Goal: Task Accomplishment & Management: Manage account settings

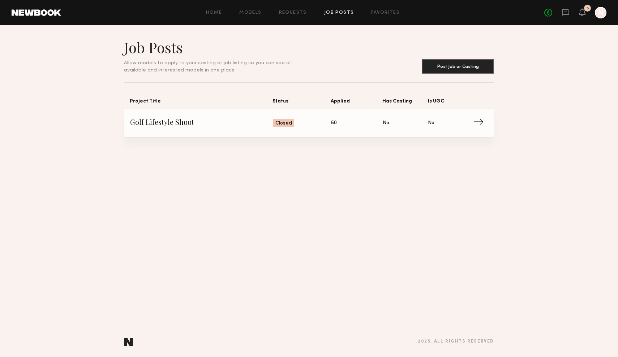
click at [298, 8] on div "Home Models Requests Job Posts Favorites Sign Out No fees up to $5,000 5 N" at bounding box center [333, 13] width 545 height 12
click at [298, 13] on link "Requests" at bounding box center [293, 12] width 28 height 5
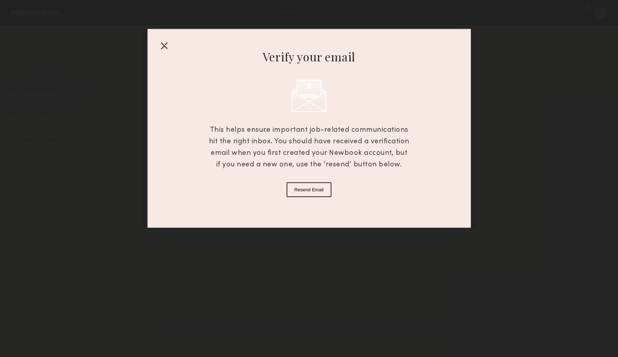
click at [162, 46] on div at bounding box center [164, 46] width 12 height 12
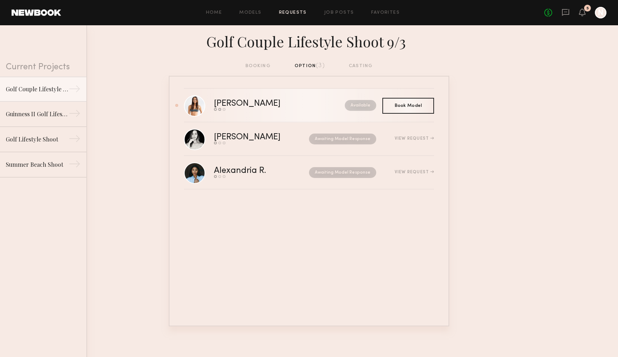
click at [313, 103] on div "Available" at bounding box center [345, 105] width 64 height 11
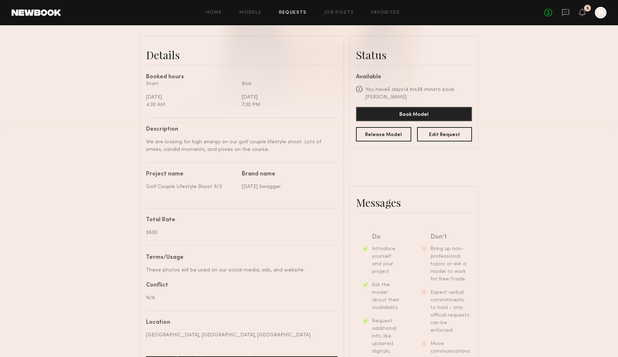
scroll to position [172, 0]
click at [460, 135] on button "Edit Request" at bounding box center [444, 133] width 55 height 14
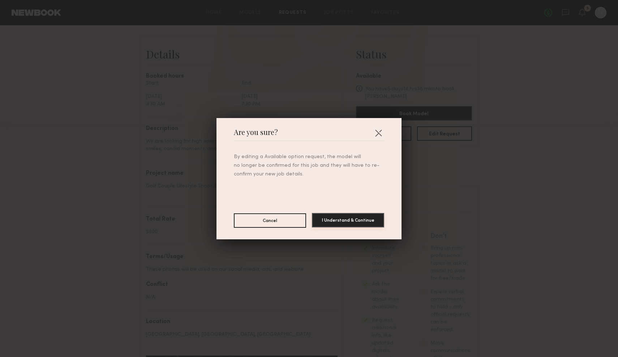
click at [340, 223] on button "I Understand & Continue" at bounding box center [348, 220] width 72 height 14
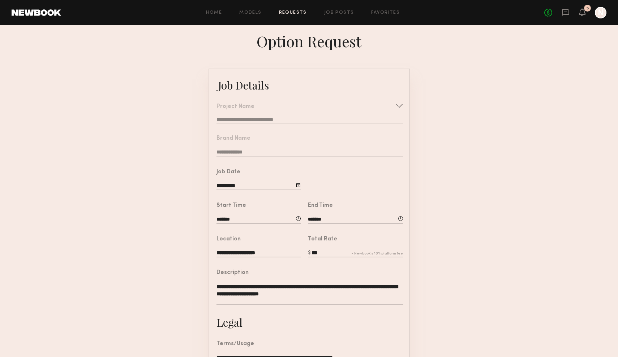
click at [300, 218] on common-border "**********" at bounding box center [308, 267] width 201 height 397
click at [297, 218] on div at bounding box center [298, 218] width 5 height 5
click at [302, 248] on button "AM" at bounding box center [302, 251] width 18 height 14
type input "*******"
click at [432, 229] on form "**********" at bounding box center [309, 267] width 618 height 397
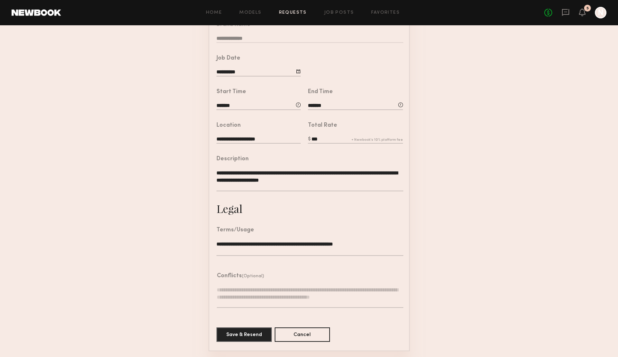
scroll to position [113, 0]
click at [247, 338] on button "Save & Resend" at bounding box center [243, 335] width 55 height 14
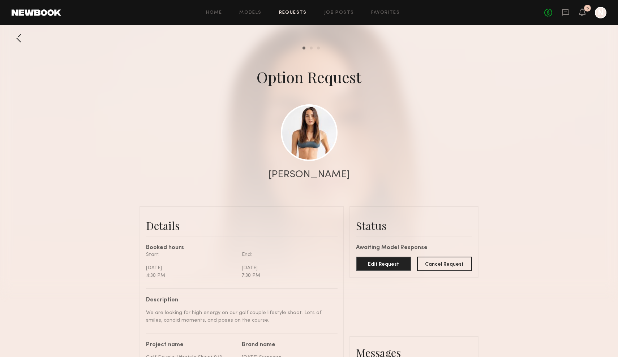
click at [17, 37] on div at bounding box center [19, 38] width 14 height 14
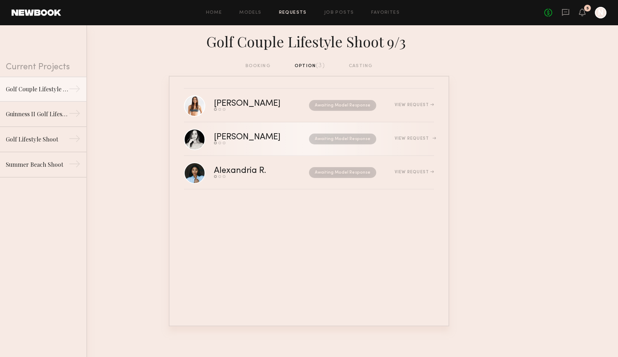
click at [410, 140] on div "View Request" at bounding box center [414, 139] width 39 height 4
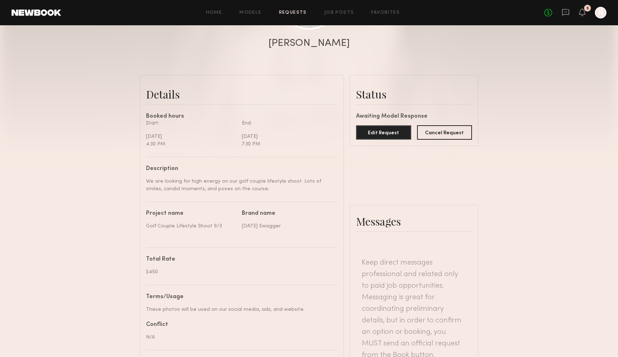
scroll to position [10, 0]
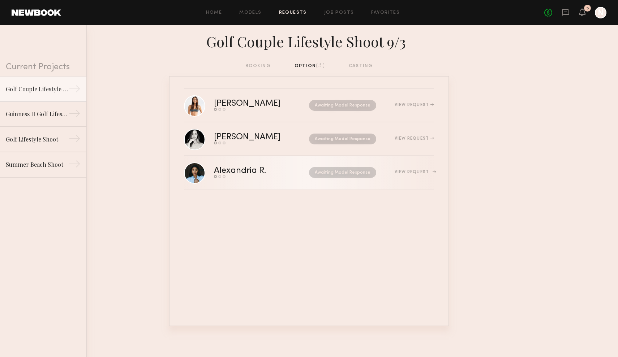
click at [400, 175] on div "View Request" at bounding box center [405, 172] width 58 height 5
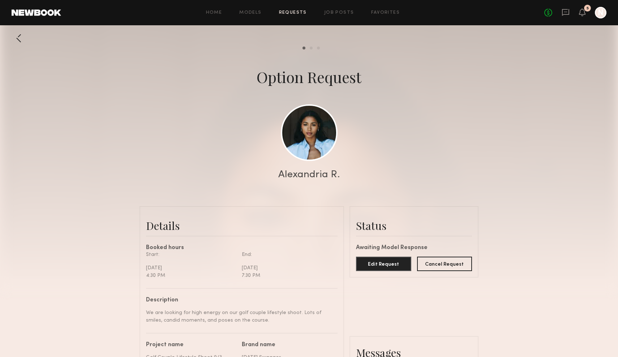
click at [16, 39] on div at bounding box center [19, 38] width 14 height 14
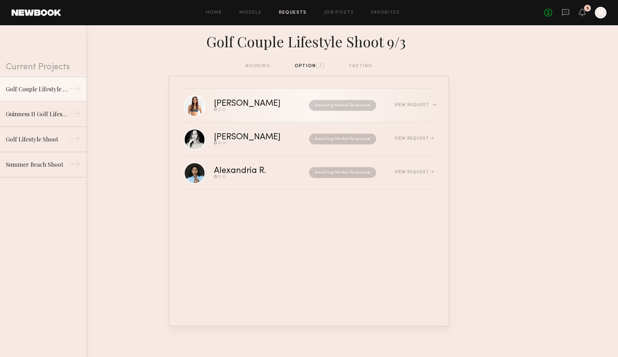
click at [413, 102] on div "[PERSON_NAME] Send request Model response Book model Awaiting Model Response Vi…" at bounding box center [324, 105] width 220 height 11
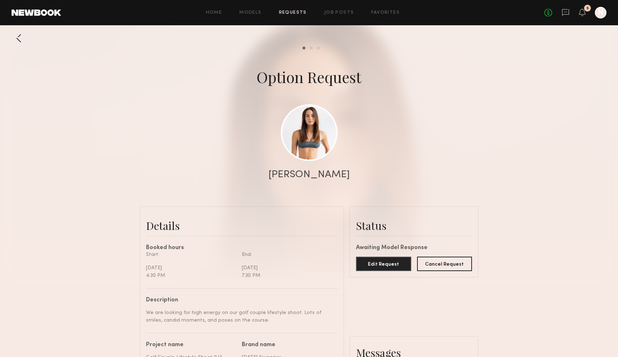
click at [14, 40] on div at bounding box center [19, 38] width 14 height 14
